Goal: Information Seeking & Learning: Learn about a topic

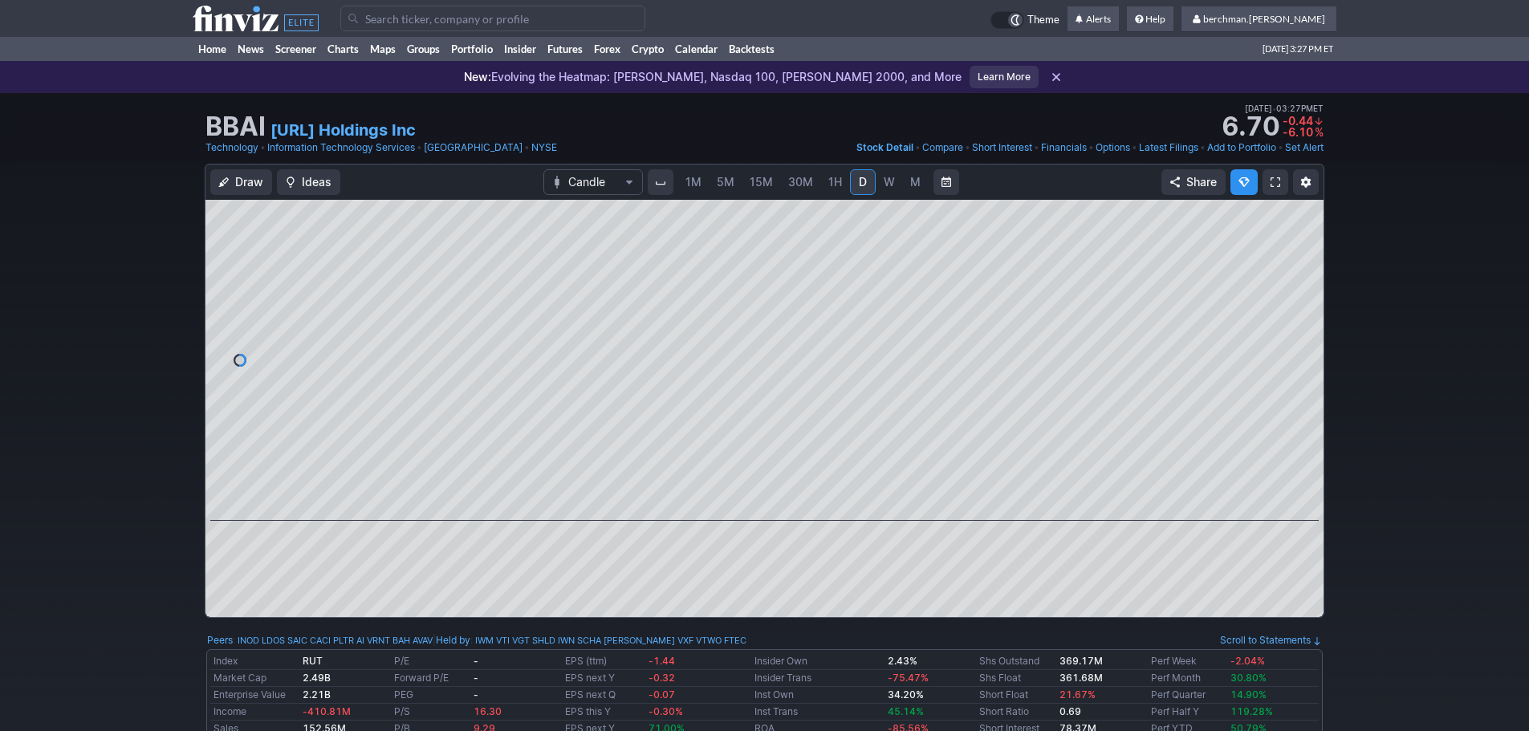
click at [731, 183] on span "5M" at bounding box center [726, 182] width 18 height 14
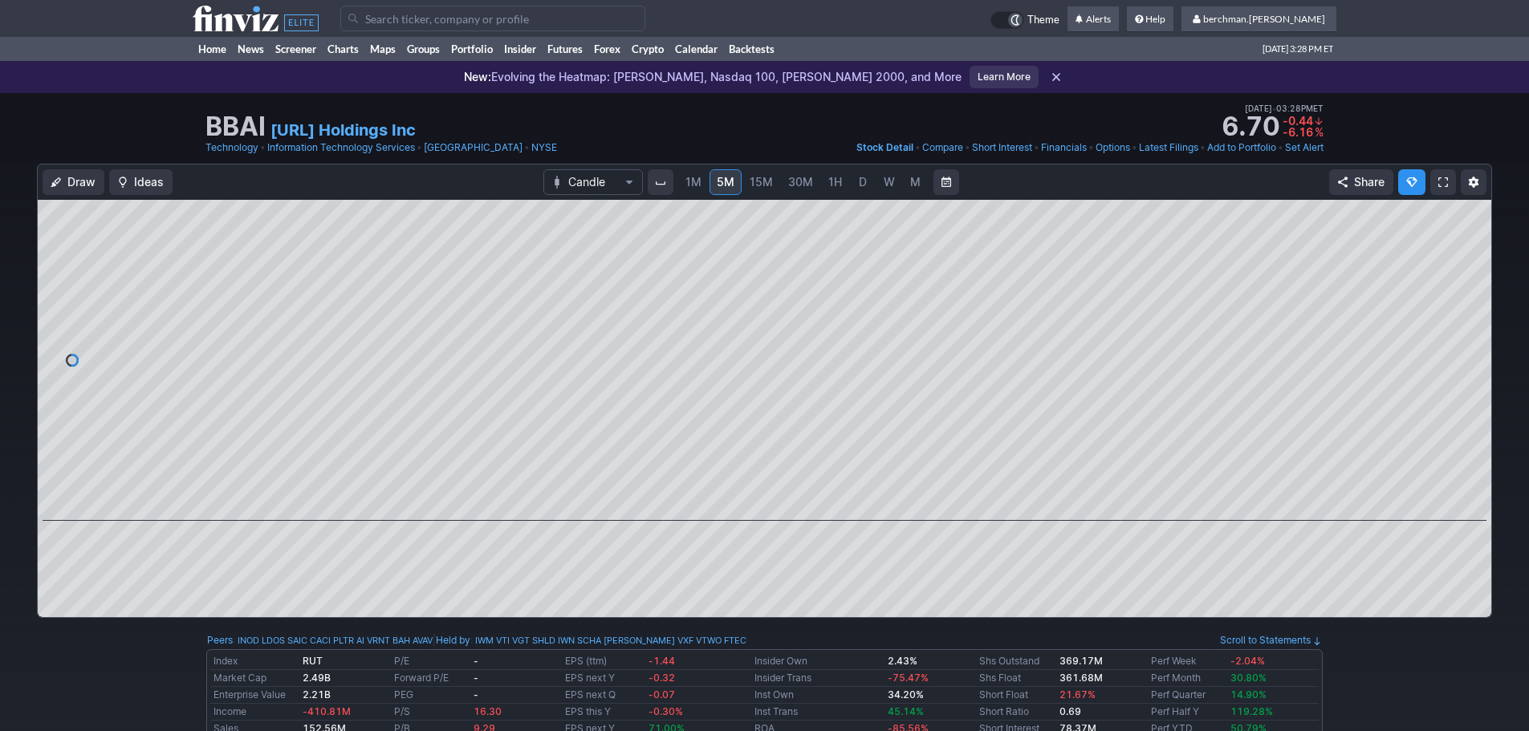
click at [859, 176] on span "D" at bounding box center [863, 182] width 8 height 14
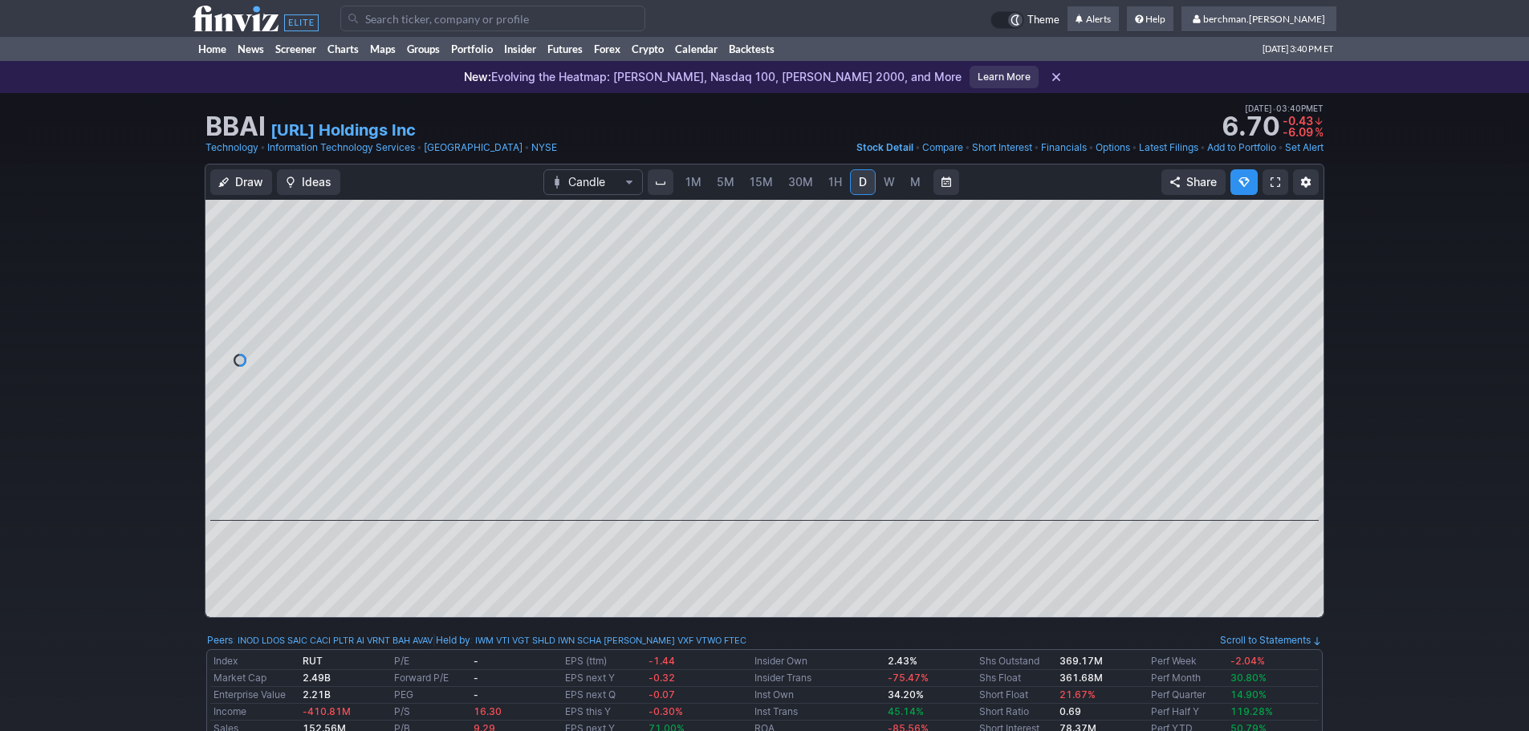
click at [589, 24] on input "Search" at bounding box center [492, 19] width 305 height 26
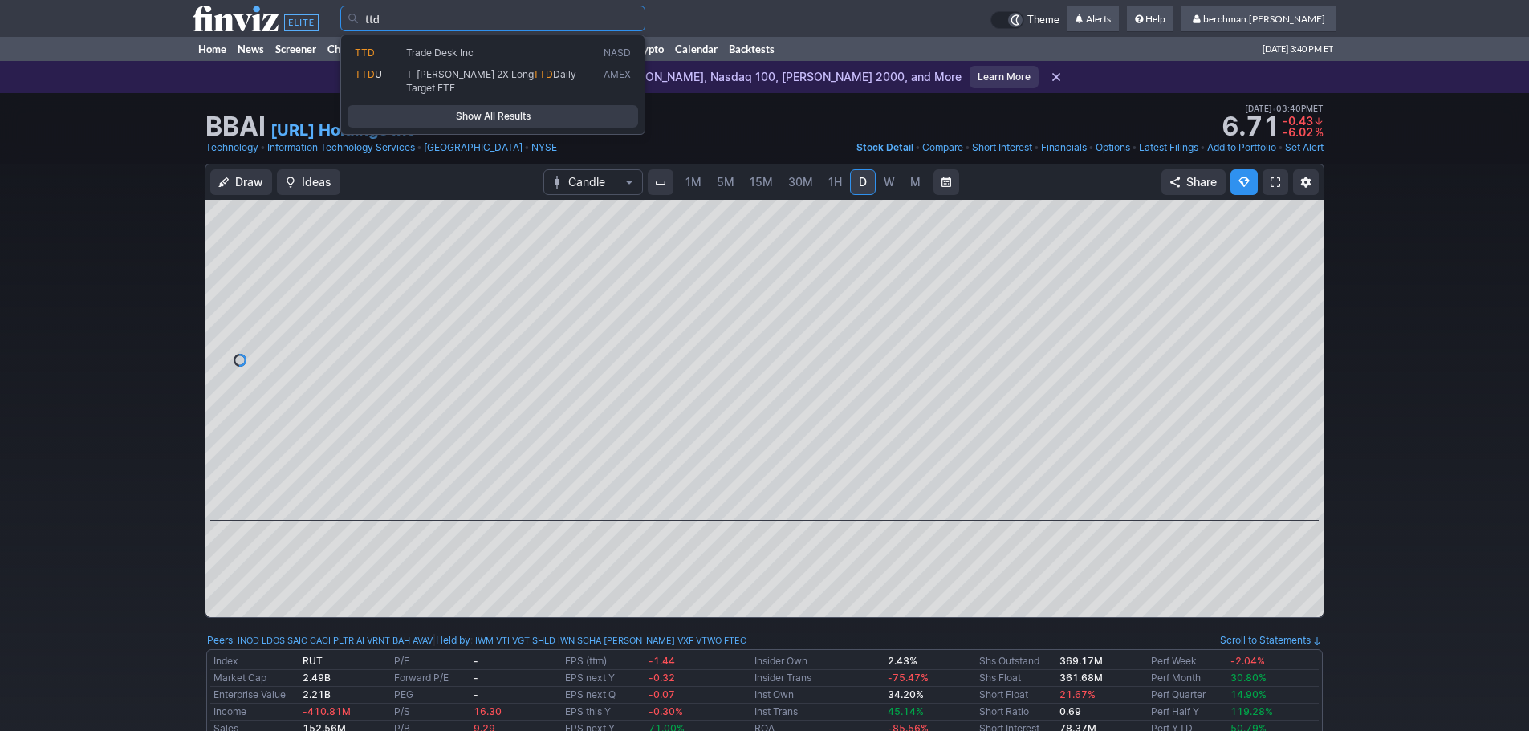
click at [503, 47] on span "Trade Desk Inc" at bounding box center [501, 54] width 197 height 14
type input "TTD"
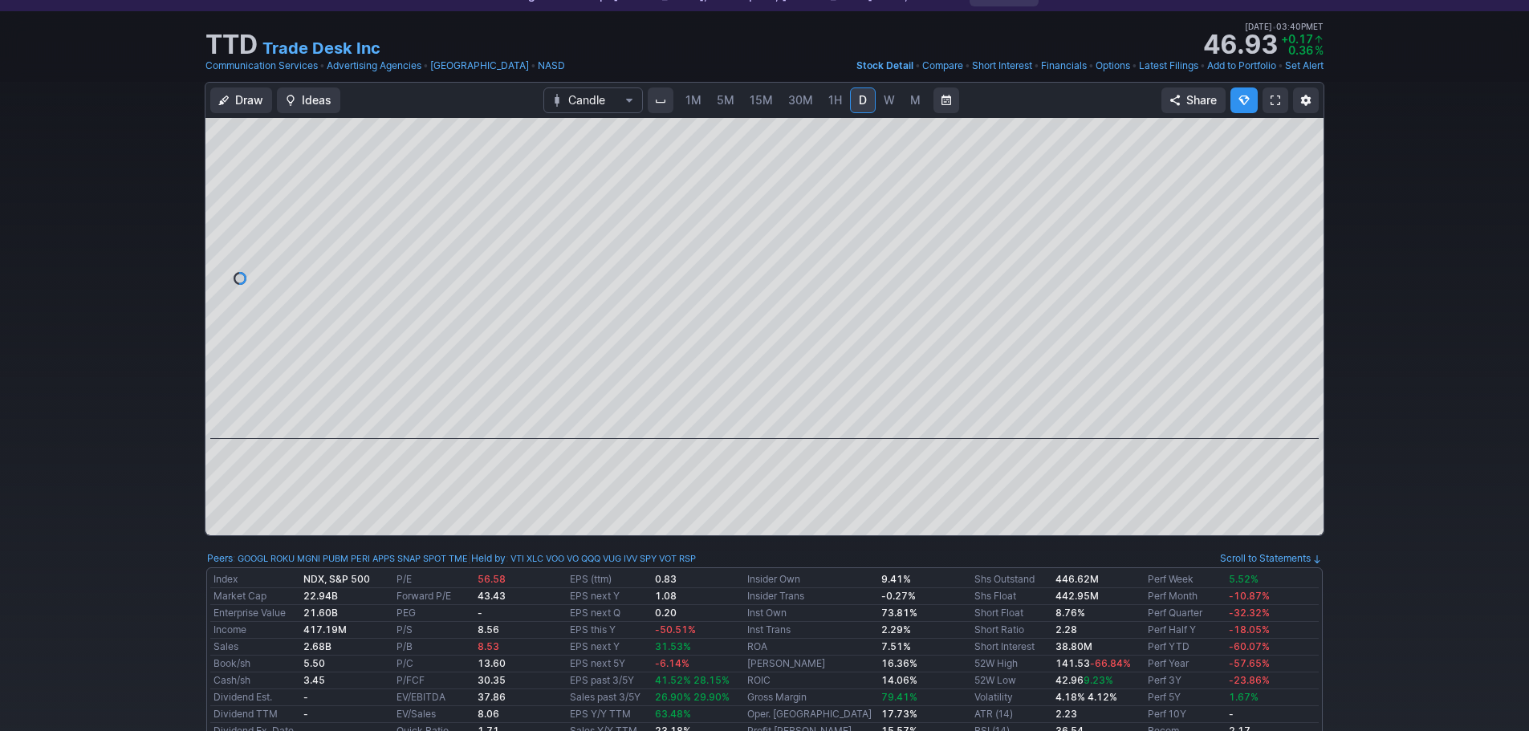
scroll to position [80, 0]
